Goal: Navigation & Orientation: Find specific page/section

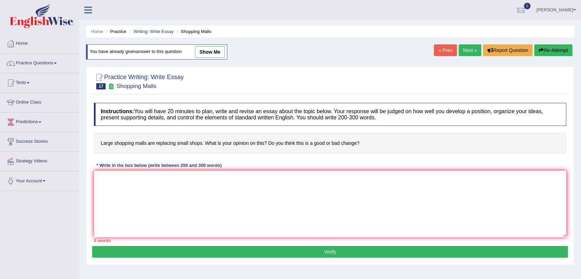
click at [23, 44] on link "Home" at bounding box center [39, 42] width 78 height 17
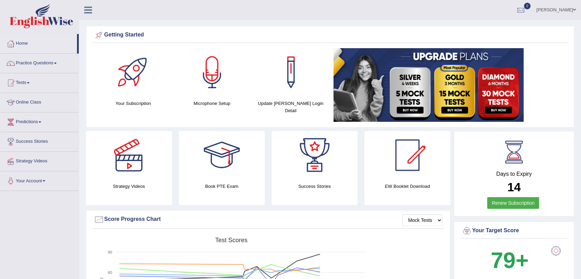
scroll to position [76, 0]
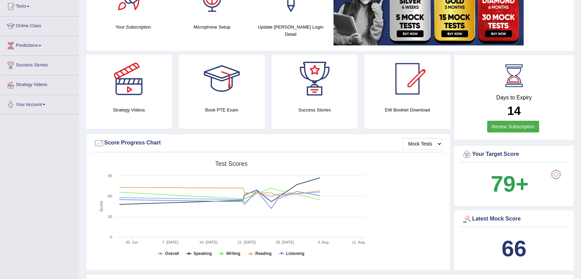
click at [507, 95] on h4 "Days to Expiry" at bounding box center [514, 98] width 105 height 6
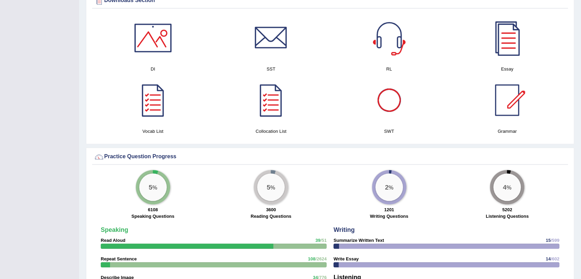
scroll to position [420, 0]
